Goal: Transaction & Acquisition: Obtain resource

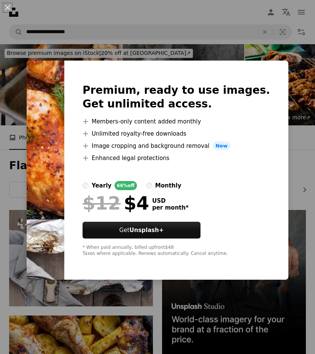
scroll to position [87, 0]
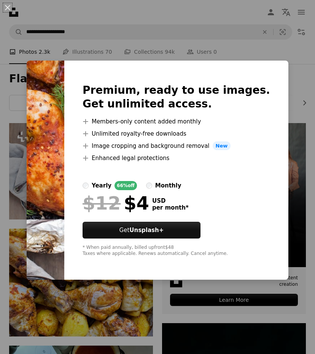
click at [285, 59] on div "An X shape Premium, ready to use images. Get unlimited access. A plus sign Memb…" at bounding box center [157, 177] width 315 height 354
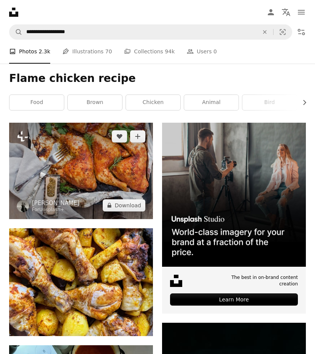
scroll to position [87, 0]
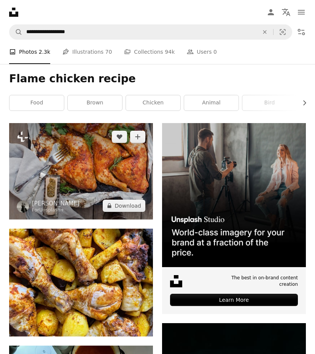
click at [93, 177] on img at bounding box center [81, 171] width 144 height 96
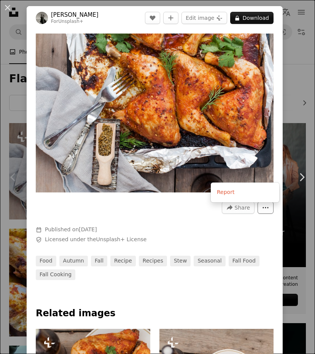
click at [268, 212] on button "More Actions" at bounding box center [266, 207] width 16 height 12
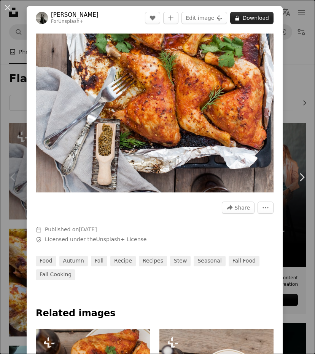
click at [257, 18] on button "A lock Download" at bounding box center [251, 18] width 43 height 12
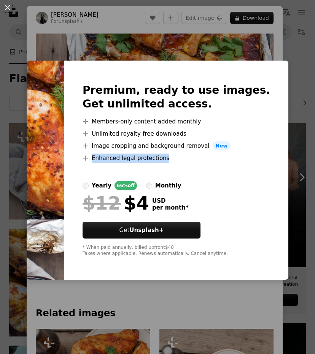
drag, startPoint x: 124, startPoint y: 101, endPoint x: 198, endPoint y: 166, distance: 98.2
click at [198, 166] on div "Premium, ready to use images. Get unlimited access. A plus sign Members-only co…" at bounding box center [176, 170] width 224 height 219
click at [295, 56] on div "An X shape Premium, ready to use images. Get unlimited access. A plus sign Memb…" at bounding box center [157, 177] width 315 height 354
